Goal: Register for event/course

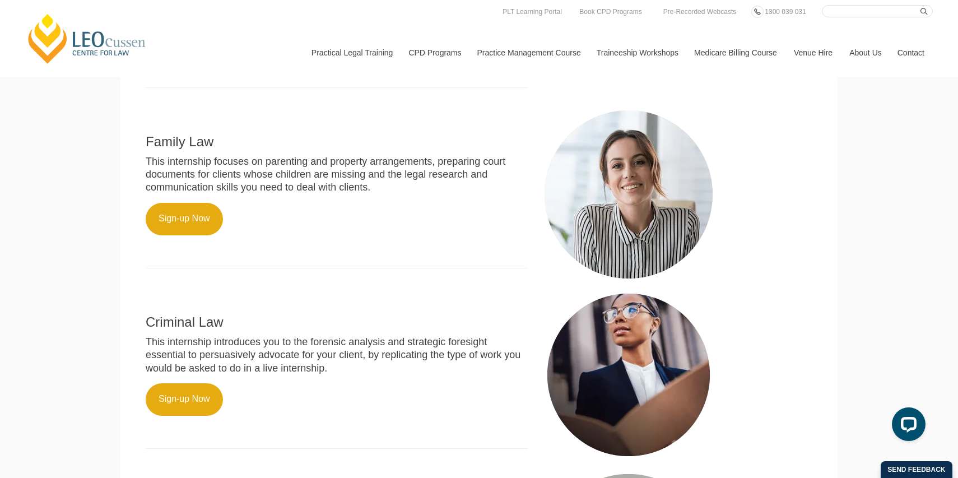
scroll to position [263, 0]
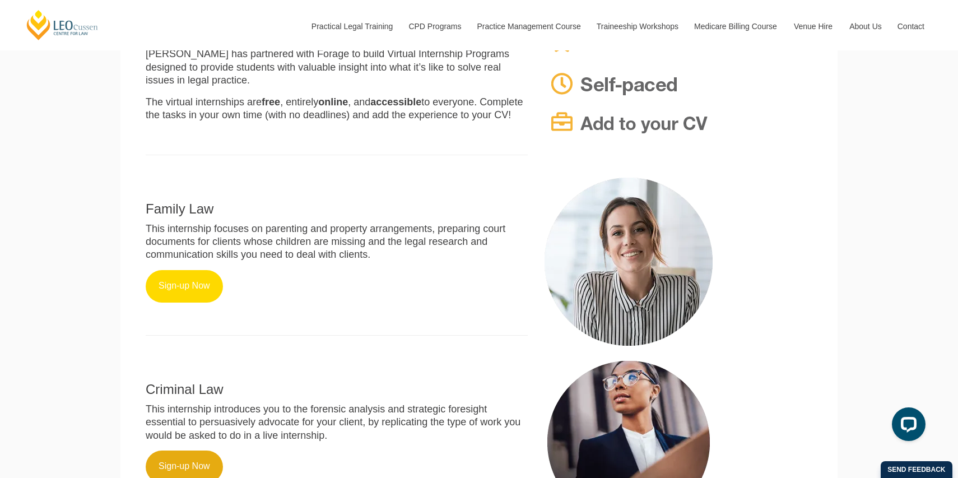
scroll to position [372, 0]
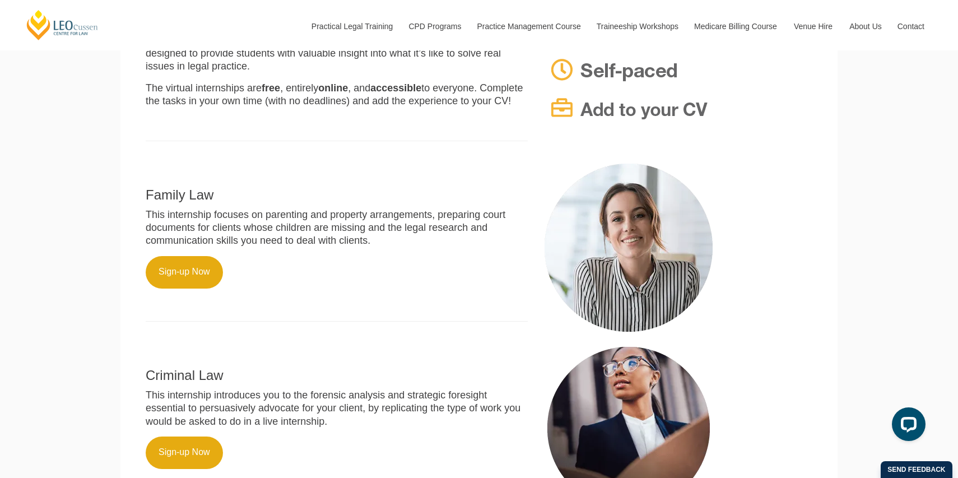
click at [200, 225] on p "This internship focuses on parenting and property arrangements, preparing court…" at bounding box center [337, 227] width 382 height 39
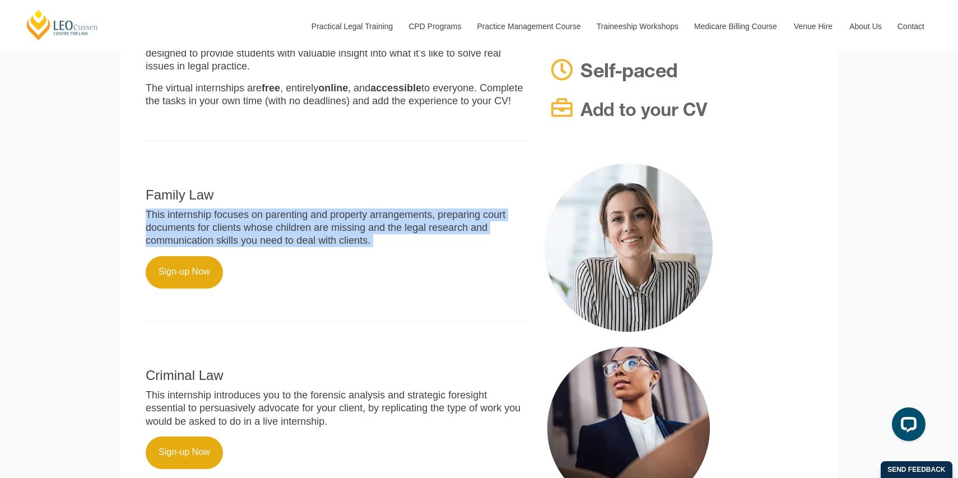
click at [200, 225] on p "This internship focuses on parenting and property arrangements, preparing court…" at bounding box center [337, 227] width 382 height 39
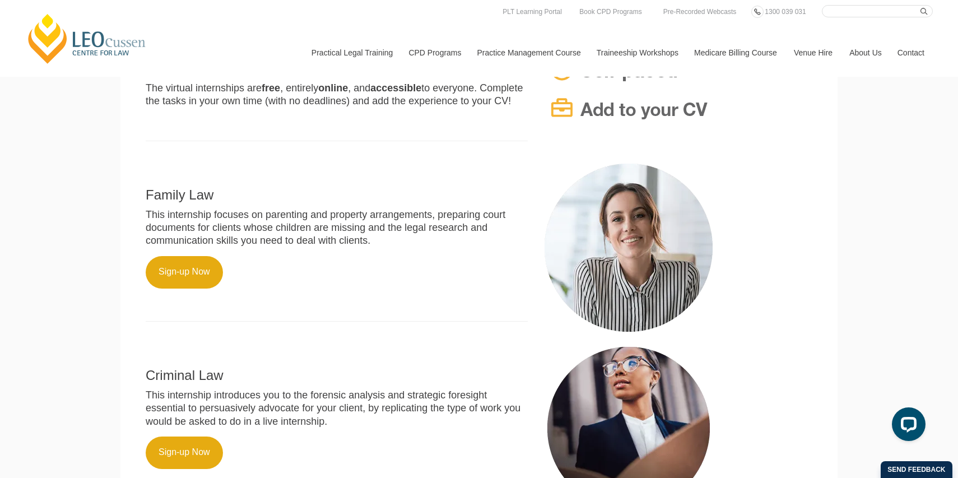
click at [342, 389] on p "This internship introduces you to the forensic analysis and strategic foresight…" at bounding box center [337, 408] width 382 height 39
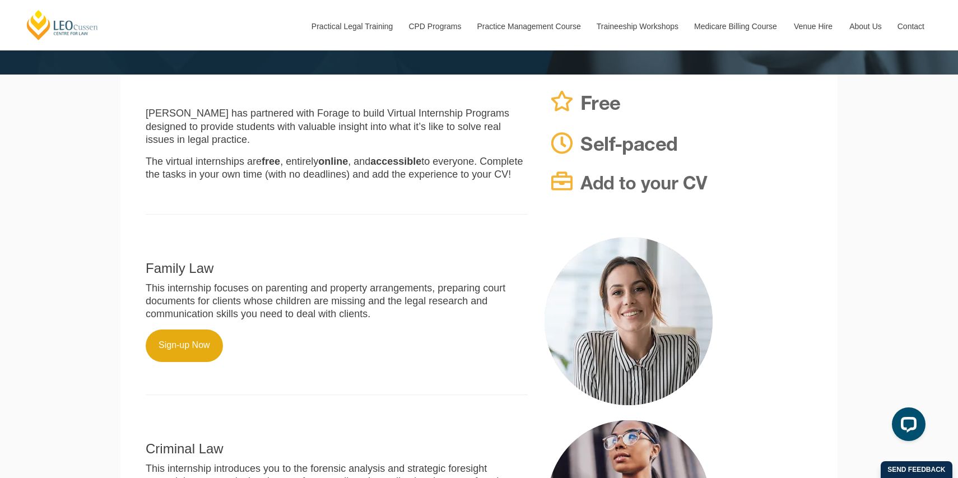
scroll to position [480, 0]
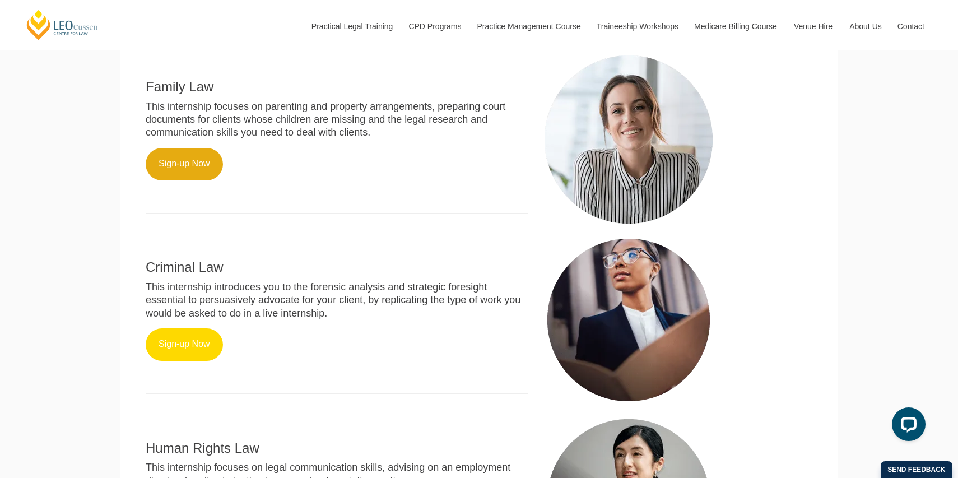
click at [214, 328] on link "Sign-up Now" at bounding box center [184, 344] width 77 height 33
